Goal: Transaction & Acquisition: Purchase product/service

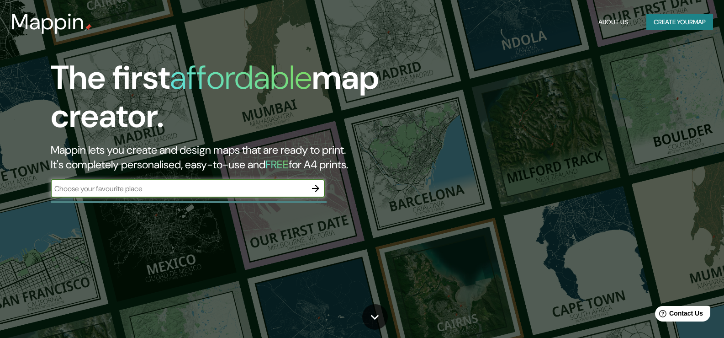
click at [196, 186] on input "text" at bounding box center [179, 188] width 256 height 11
type input "REYNOSA TAMPS, [GEOGRAPHIC_DATA]"
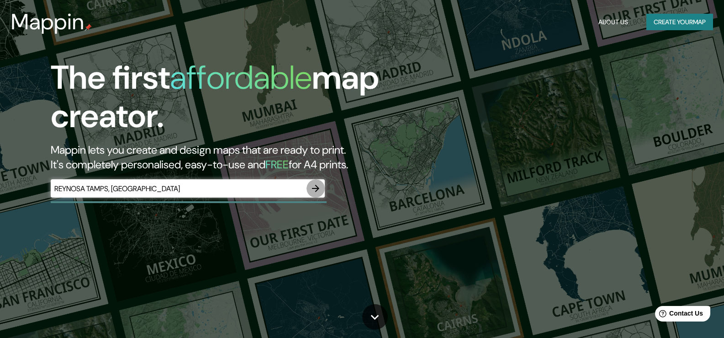
click at [313, 188] on icon "button" at bounding box center [315, 188] width 7 height 7
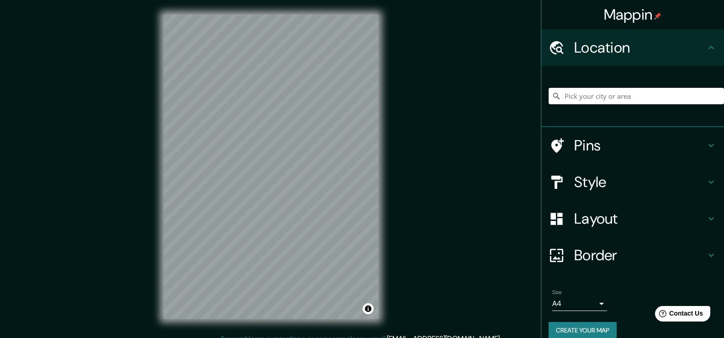
click at [614, 96] on input "Pick your city or area" at bounding box center [636, 96] width 175 height 16
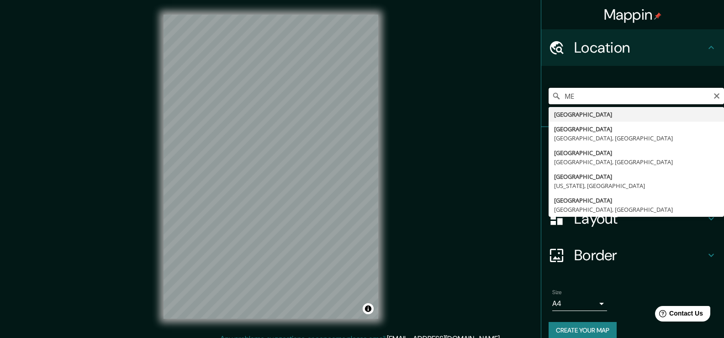
type input "M"
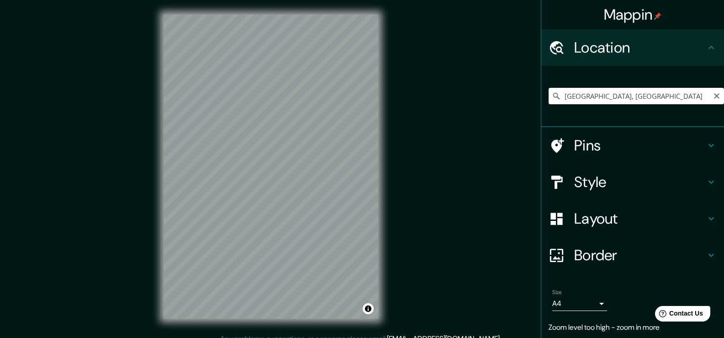
click at [604, 97] on input "[GEOGRAPHIC_DATA], [GEOGRAPHIC_DATA]" at bounding box center [636, 96] width 175 height 16
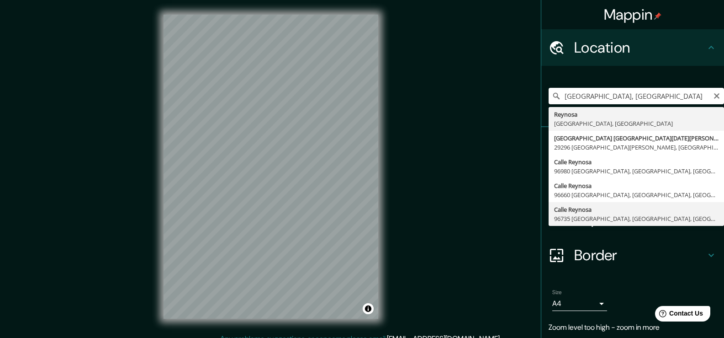
type input "[GEOGRAPHIC_DATA], [GEOGRAPHIC_DATA], [GEOGRAPHIC_DATA]"
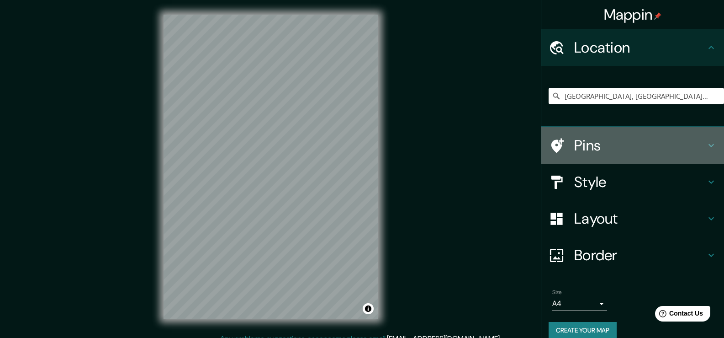
click at [706, 144] on icon at bounding box center [711, 145] width 11 height 11
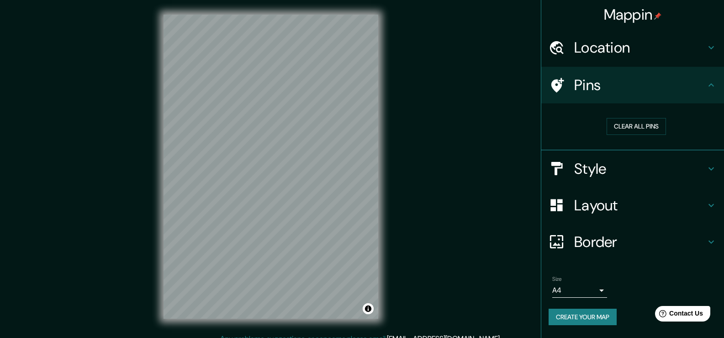
click at [714, 85] on icon at bounding box center [711, 84] width 5 height 3
click at [714, 84] on icon at bounding box center [711, 85] width 11 height 11
click at [713, 170] on icon at bounding box center [711, 168] width 11 height 11
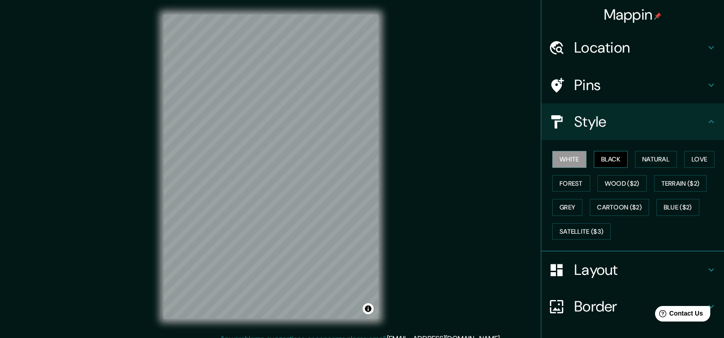
click at [611, 162] on button "Black" at bounding box center [611, 159] width 34 height 17
click at [648, 162] on button "Natural" at bounding box center [656, 159] width 42 height 17
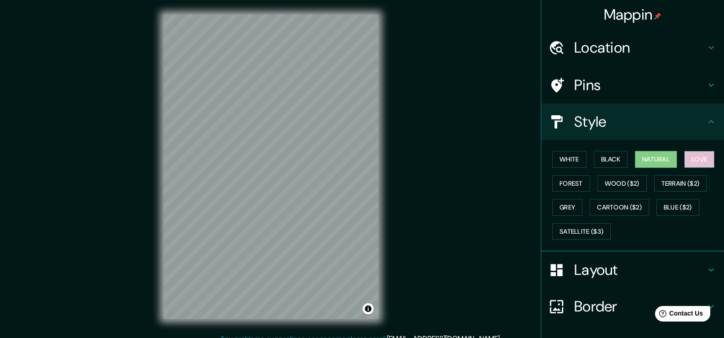
click at [693, 159] on button "Love" at bounding box center [699, 159] width 30 height 17
click at [573, 181] on button "Forest" at bounding box center [571, 183] width 38 height 17
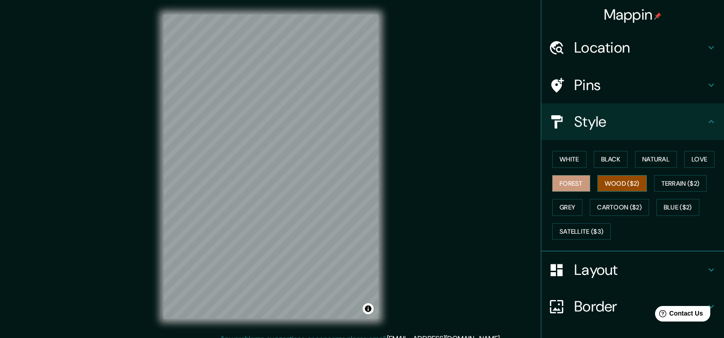
click at [613, 183] on button "Wood ($2)" at bounding box center [622, 183] width 49 height 17
click at [670, 186] on button "Terrain ($2)" at bounding box center [680, 183] width 53 height 17
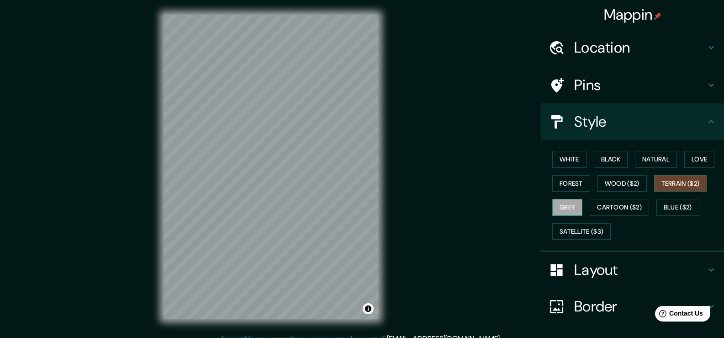
click at [572, 207] on button "Grey" at bounding box center [567, 207] width 30 height 17
click at [596, 208] on button "Cartoon ($2)" at bounding box center [619, 207] width 59 height 17
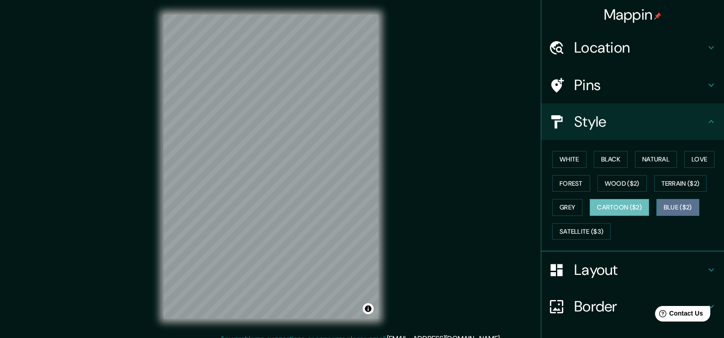
click at [691, 206] on button "Blue ($2)" at bounding box center [678, 207] width 43 height 17
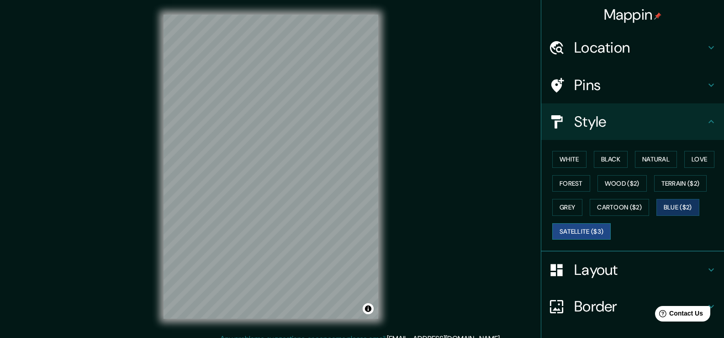
click at [601, 231] on button "Satellite ($3)" at bounding box center [581, 231] width 58 height 17
click at [571, 182] on button "Forest" at bounding box center [571, 183] width 38 height 17
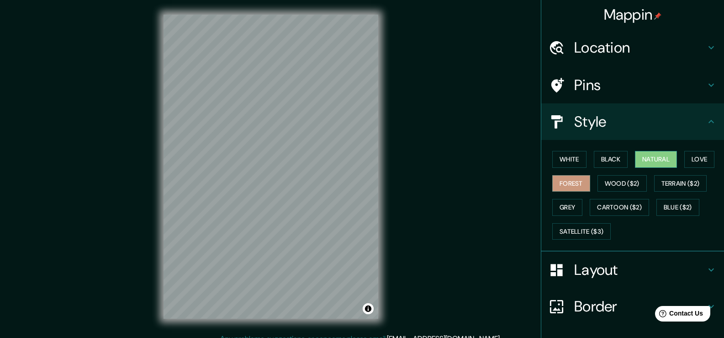
click at [661, 159] on button "Natural" at bounding box center [656, 159] width 42 height 17
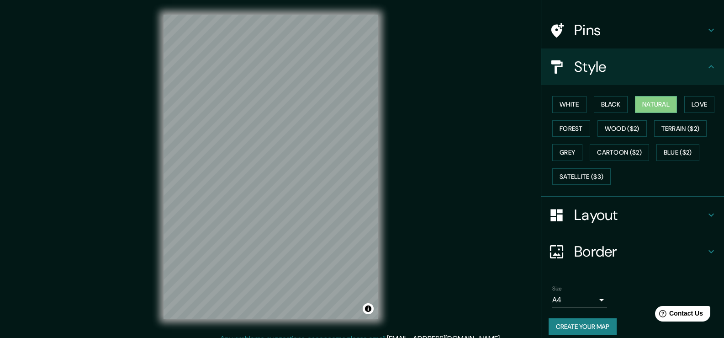
scroll to position [63, 0]
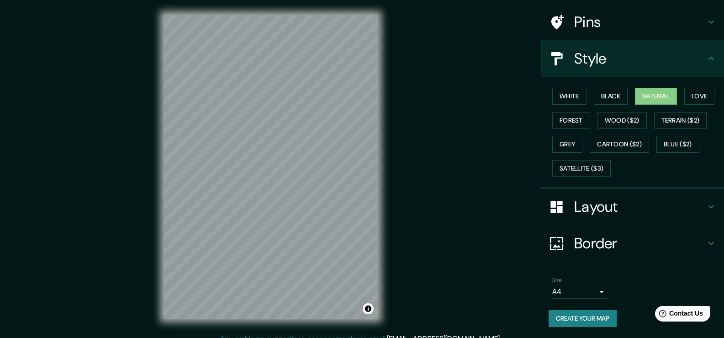
click at [706, 204] on icon at bounding box center [711, 206] width 11 height 11
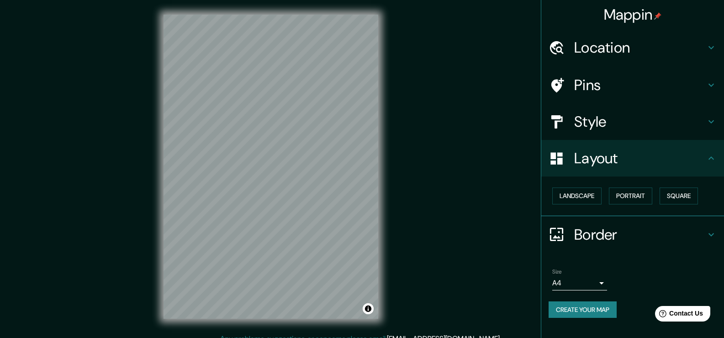
scroll to position [0, 0]
click at [570, 197] on button "Landscape" at bounding box center [576, 195] width 49 height 17
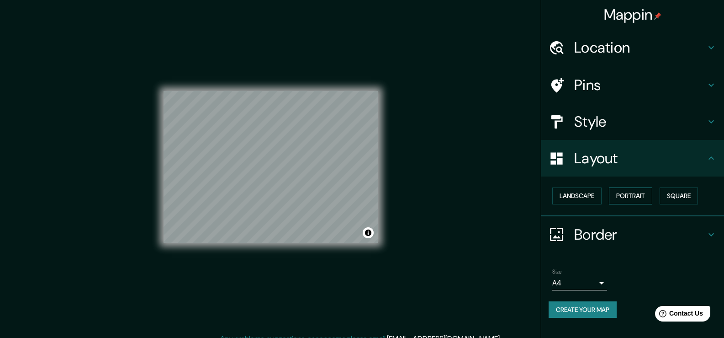
click at [617, 198] on button "Portrait" at bounding box center [630, 195] width 43 height 17
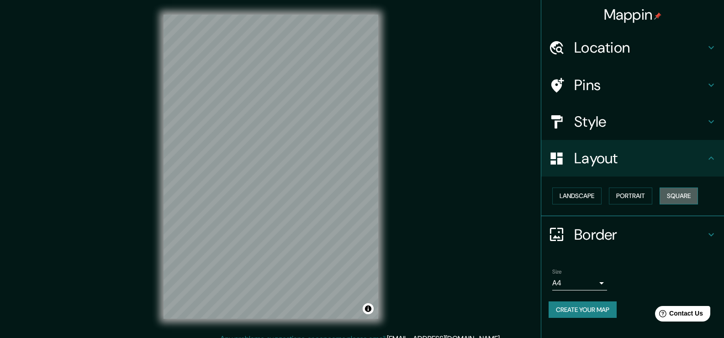
click at [668, 198] on button "Square" at bounding box center [679, 195] width 38 height 17
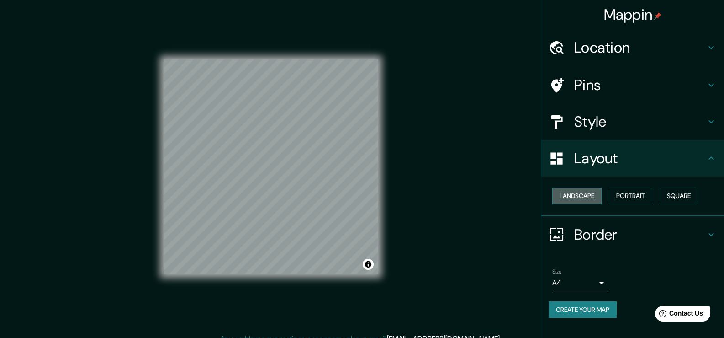
click at [587, 198] on button "Landscape" at bounding box center [576, 195] width 49 height 17
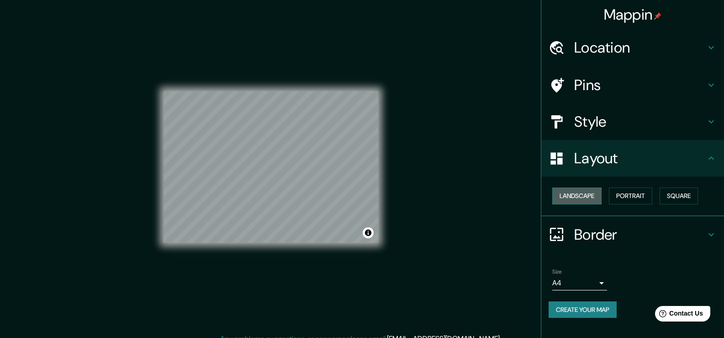
click at [598, 198] on button "Landscape" at bounding box center [576, 195] width 49 height 17
click at [708, 161] on icon at bounding box center [711, 158] width 11 height 11
click at [570, 190] on button "Landscape" at bounding box center [576, 195] width 49 height 17
